Goal: Information Seeking & Learning: Find specific fact

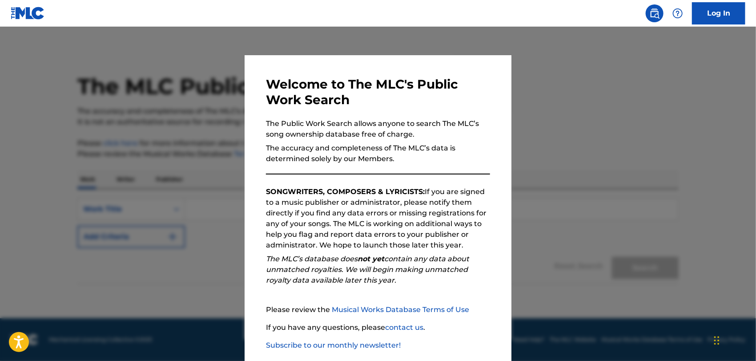
click at [577, 136] on div at bounding box center [378, 207] width 756 height 361
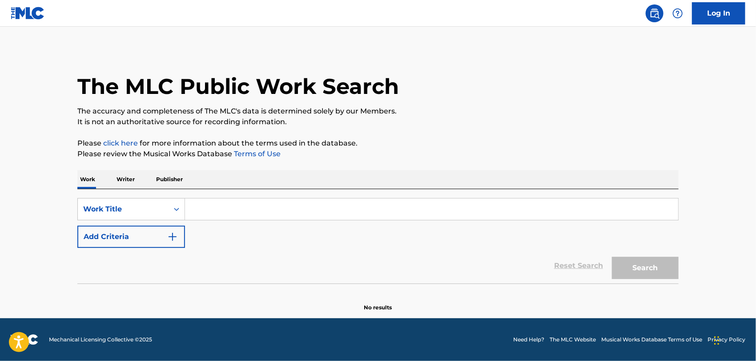
click at [220, 218] on input "Search Form" at bounding box center [431, 208] width 493 height 21
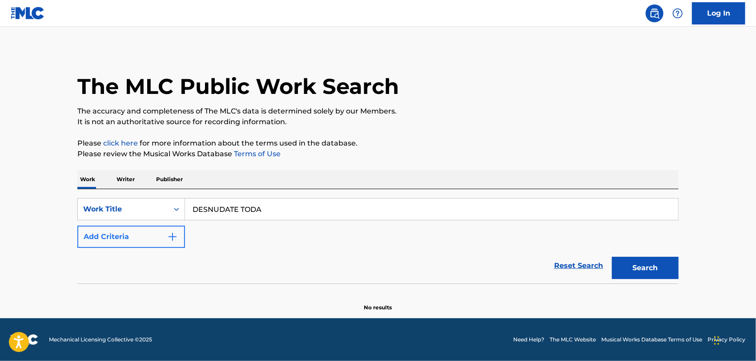
type input "DESNUDATE TODA"
click at [175, 234] on img "Search Form" at bounding box center [172, 236] width 11 height 11
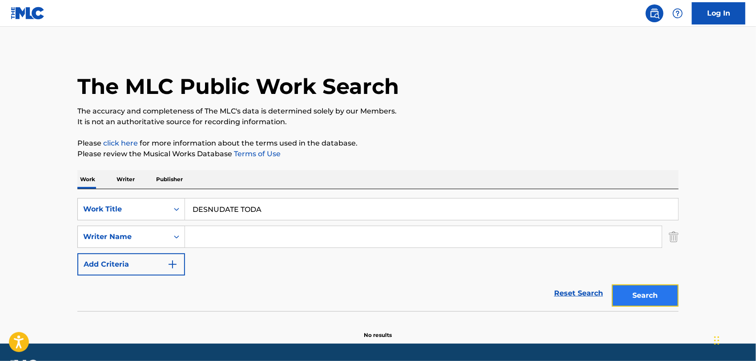
click at [639, 288] on button "Search" at bounding box center [645, 295] width 67 height 22
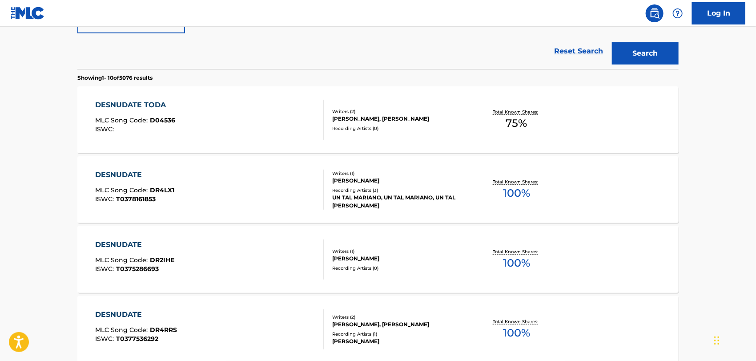
scroll to position [244, 0]
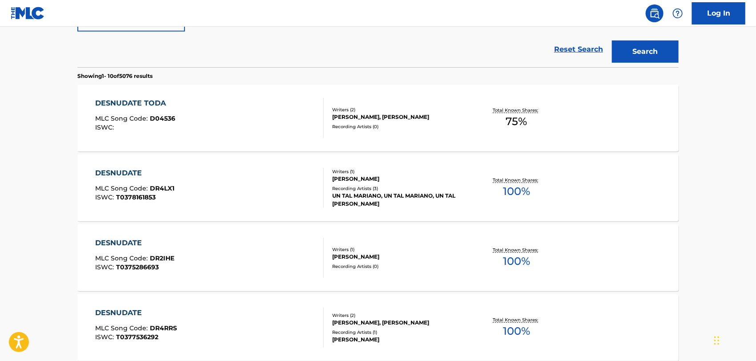
click at [157, 99] on div "DESNUDATE TODA" at bounding box center [136, 103] width 80 height 11
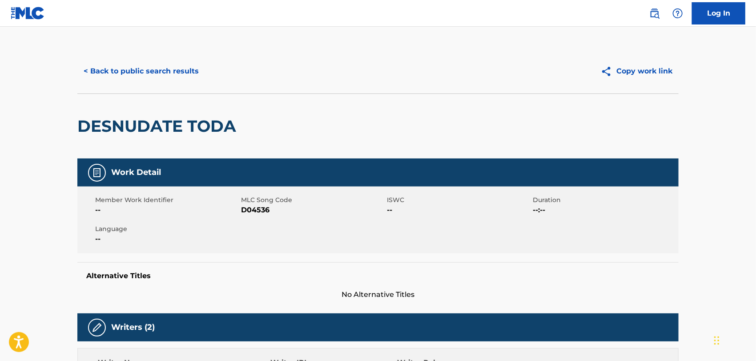
scroll to position [294, 0]
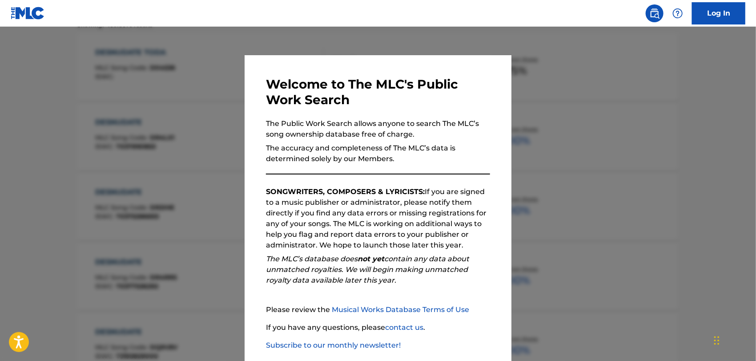
click at [570, 123] on div at bounding box center [378, 207] width 756 height 361
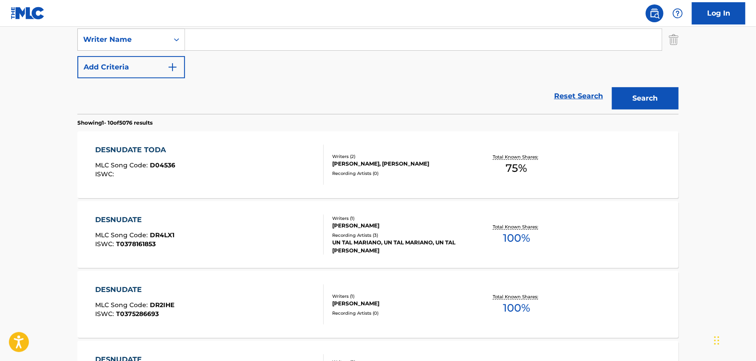
scroll to position [0, 0]
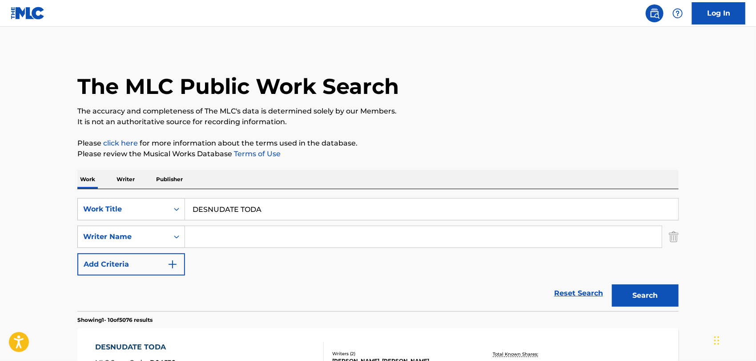
click at [288, 212] on input "DESNUDATE TODA" at bounding box center [431, 208] width 493 height 21
type input "D"
type input "VAN A SOBRAR PALABRAS"
click at [654, 290] on button "Search" at bounding box center [645, 295] width 67 height 22
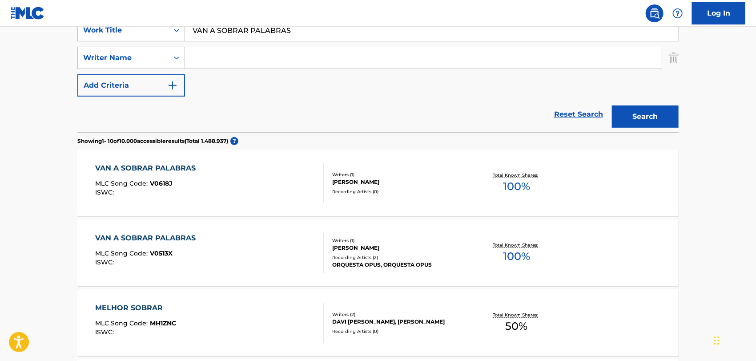
scroll to position [184, 0]
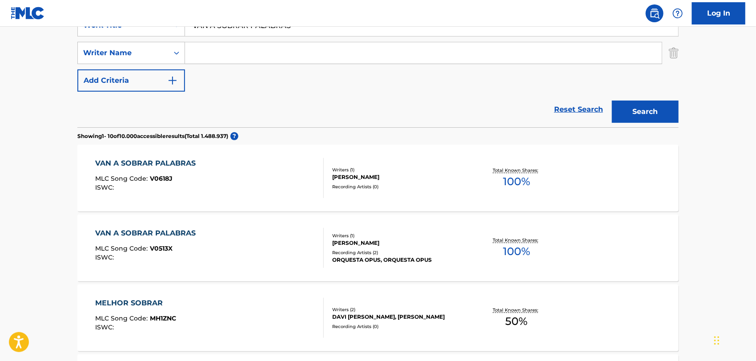
click at [179, 230] on div "VAN A SOBRAR PALABRAS" at bounding box center [148, 233] width 105 height 11
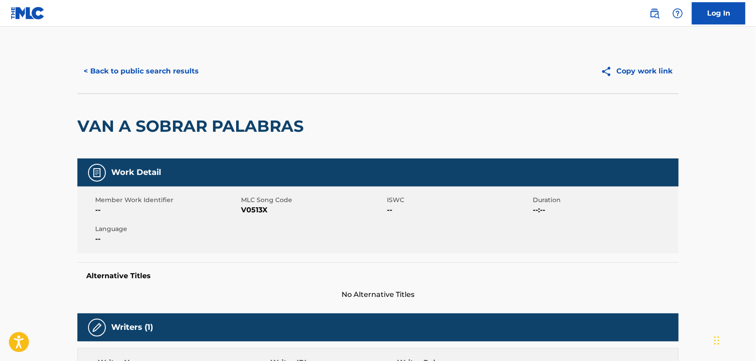
scroll to position [184, 0]
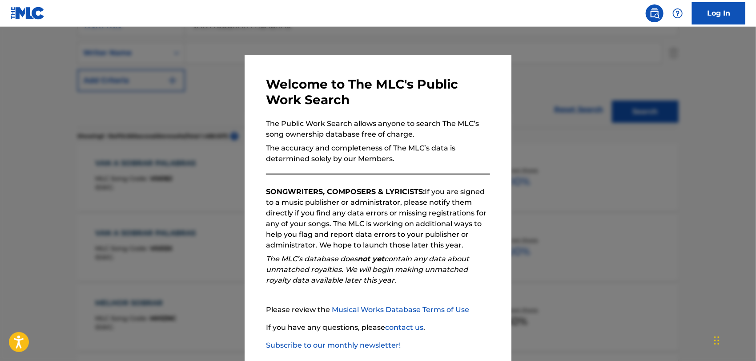
click at [611, 161] on div at bounding box center [378, 207] width 756 height 361
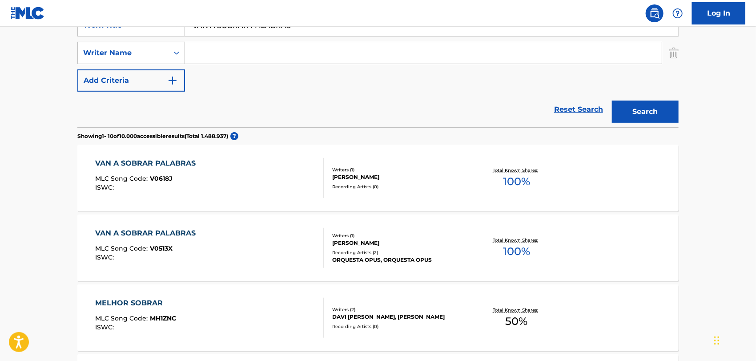
scroll to position [0, 0]
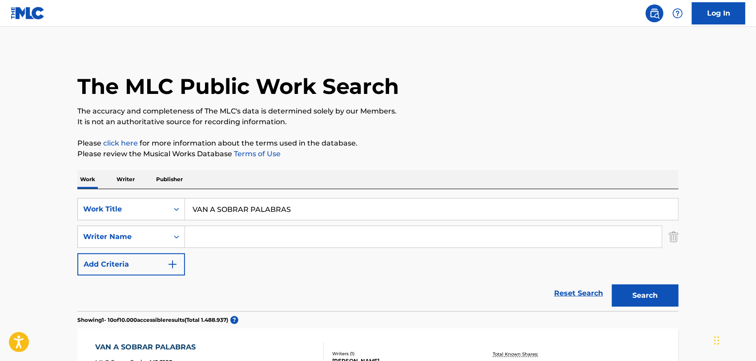
click at [303, 210] on input "VAN A SOBRAR PALABRAS" at bounding box center [431, 208] width 493 height 21
type input "V"
type input "YO SOY"
click at [662, 289] on button "Search" at bounding box center [645, 295] width 67 height 22
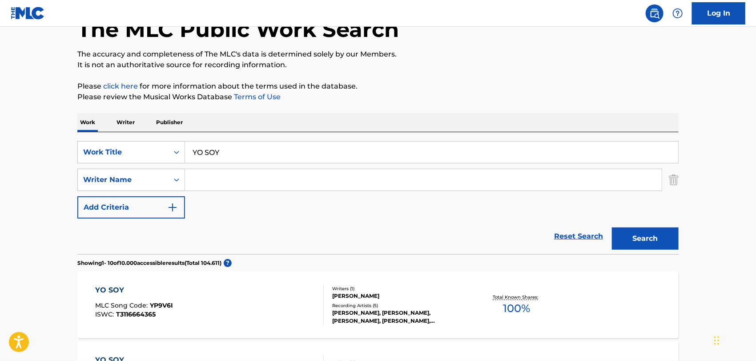
scroll to position [24, 0]
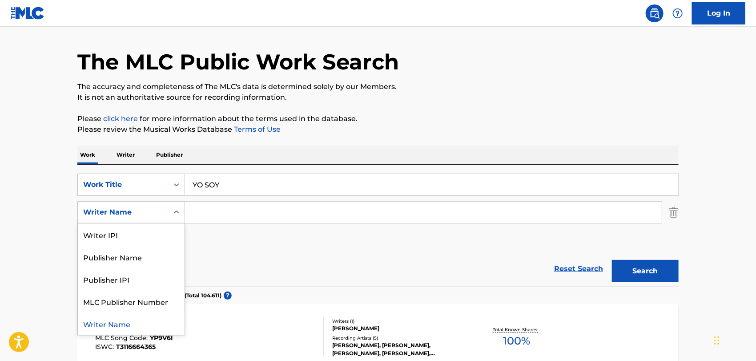
click at [180, 212] on icon "Search Form" at bounding box center [176, 212] width 9 height 9
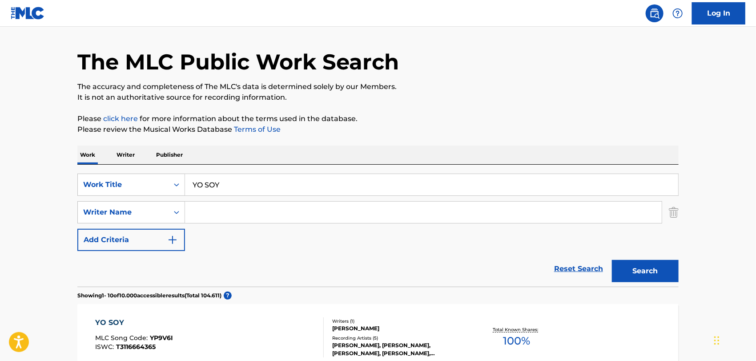
click at [223, 209] on input "Search Form" at bounding box center [423, 211] width 477 height 21
type input "TITE CURET"
click at [631, 272] on button "Search" at bounding box center [645, 271] width 67 height 22
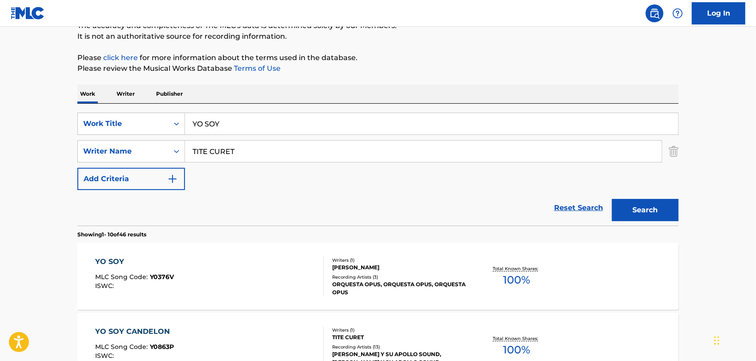
scroll to position [114, 0]
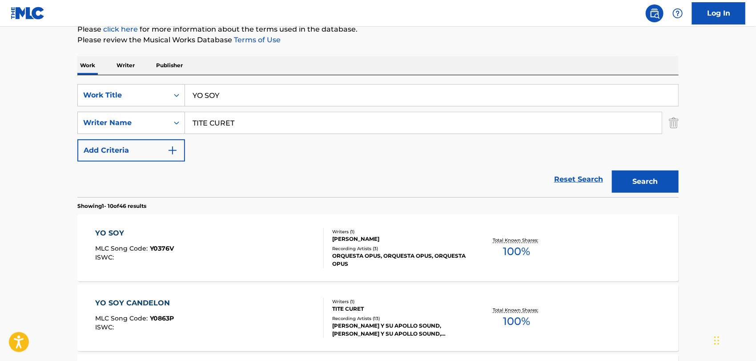
click at [111, 229] on div "YO SOY" at bounding box center [135, 233] width 79 height 11
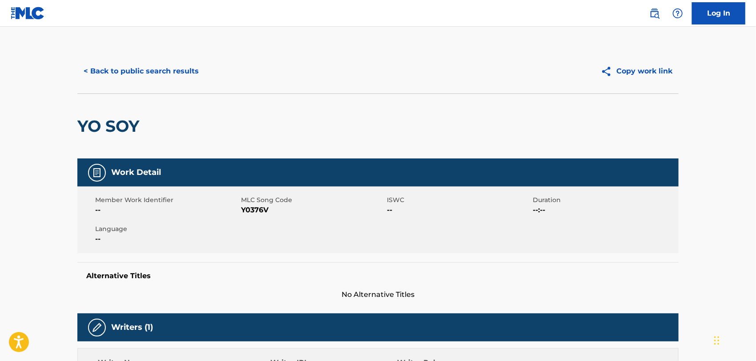
scroll to position [114, 0]
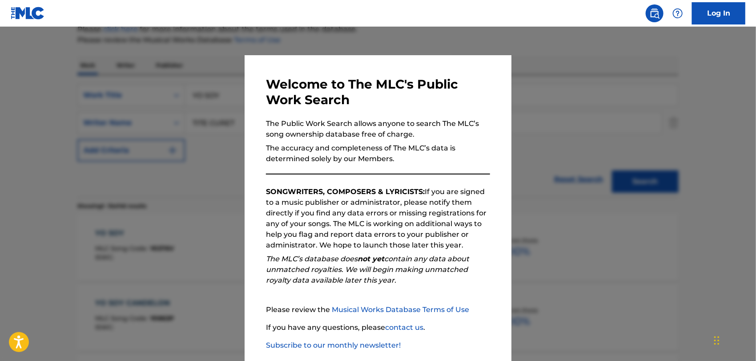
click at [555, 118] on div at bounding box center [378, 207] width 756 height 361
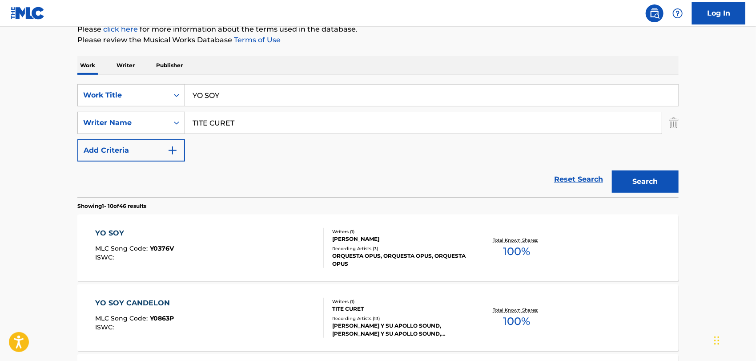
click at [235, 96] on input "YO SOY" at bounding box center [431, 94] width 493 height 21
type input "Y"
type input "SOBRE LA ARENA"
click at [242, 120] on input "TITE CURET" at bounding box center [423, 122] width 477 height 21
type input "T"
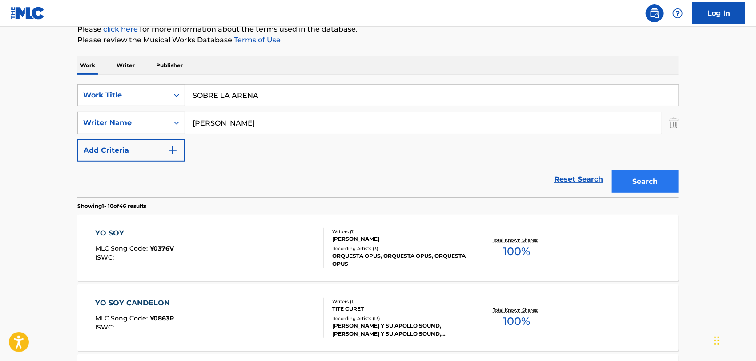
type input "[PERSON_NAME]"
click at [650, 182] on button "Search" at bounding box center [645, 181] width 67 height 22
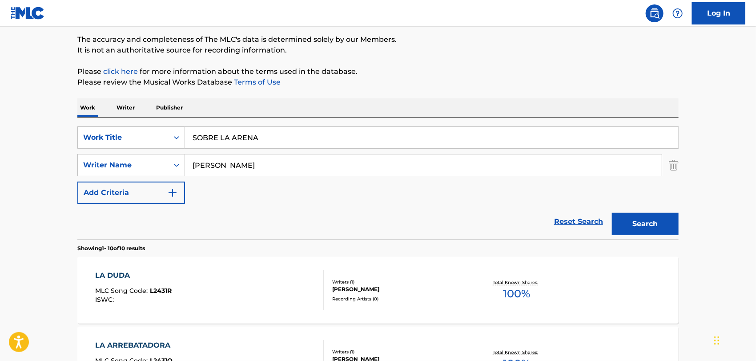
scroll to position [0, 0]
